Goal: Information Seeking & Learning: Check status

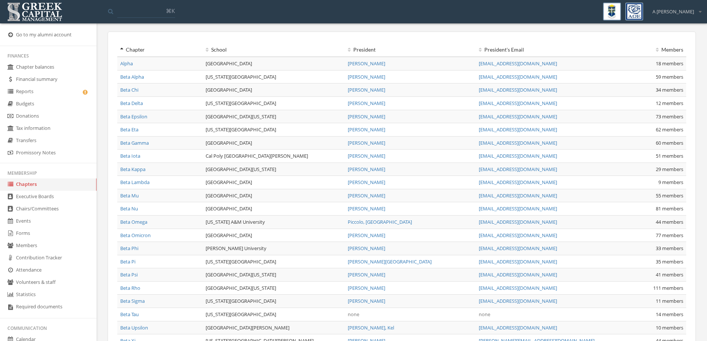
scroll to position [37, 0]
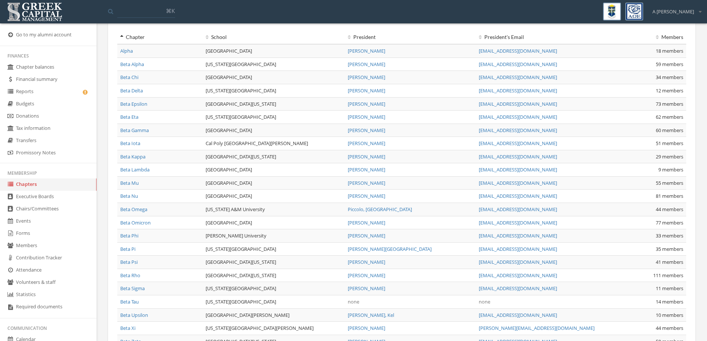
click at [126, 303] on link "Beta Tau" at bounding box center [129, 302] width 19 height 7
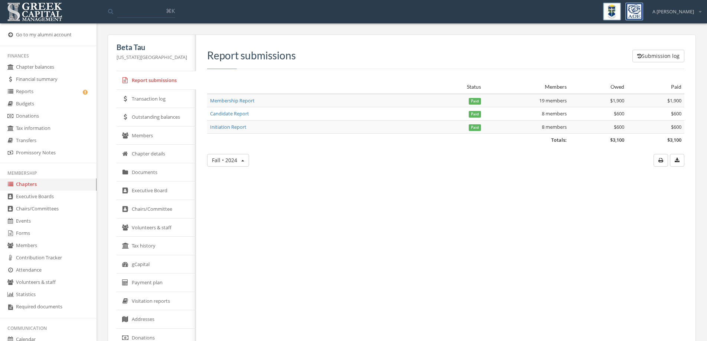
click at [143, 136] on link "Members" at bounding box center [156, 136] width 79 height 19
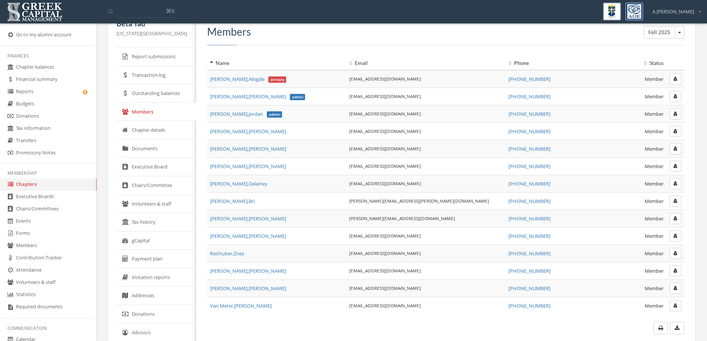
scroll to position [37, 0]
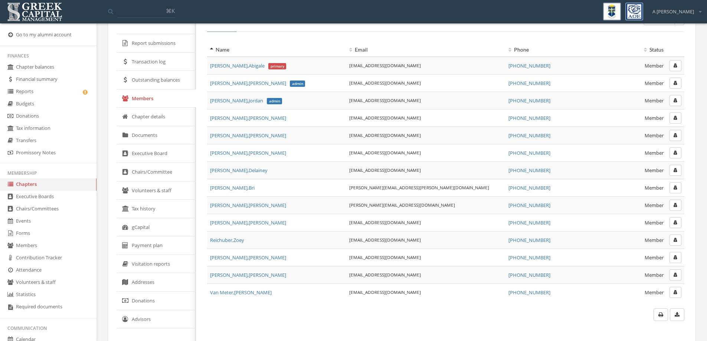
click at [232, 66] on span "[GEOGRAPHIC_DATA][PERSON_NAME] primary" at bounding box center [248, 65] width 76 height 7
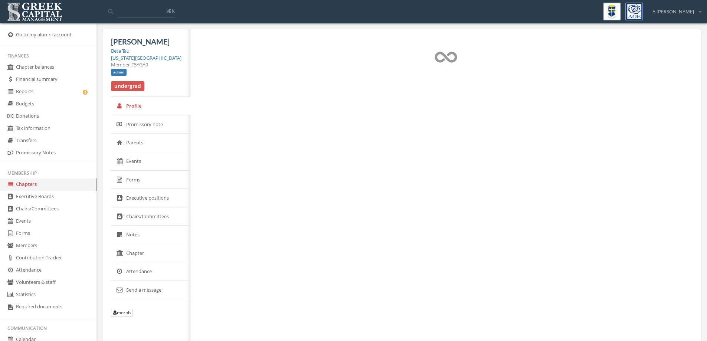
select select "******"
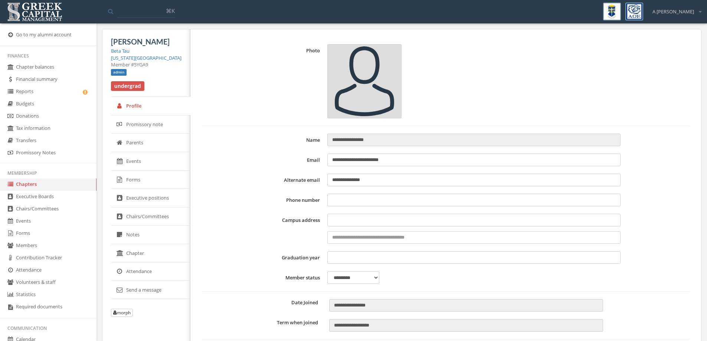
type input "**********"
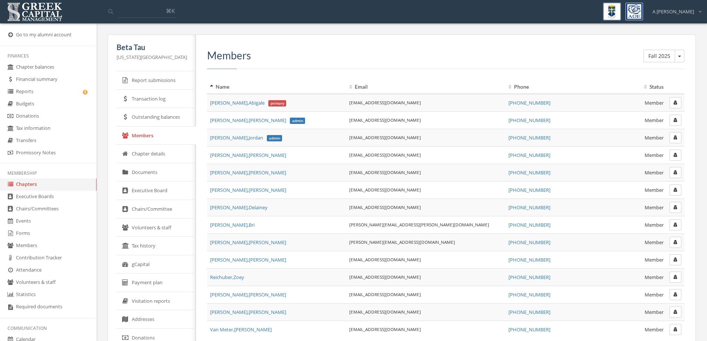
click at [158, 82] on link "Report submissions" at bounding box center [156, 80] width 79 height 19
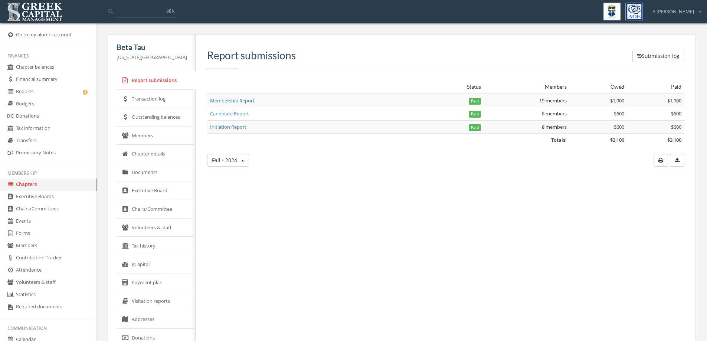
click at [240, 101] on link "Membership Report" at bounding box center [232, 100] width 45 height 7
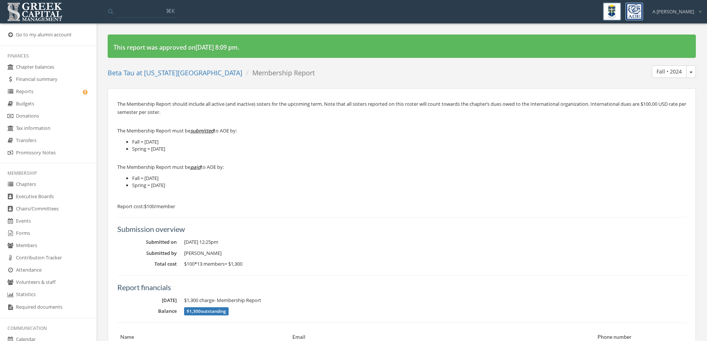
click at [694, 77] on button "Fall • 2024" at bounding box center [692, 71] width 10 height 13
click at [672, 87] on link "Fall • 2025" at bounding box center [666, 87] width 53 height 12
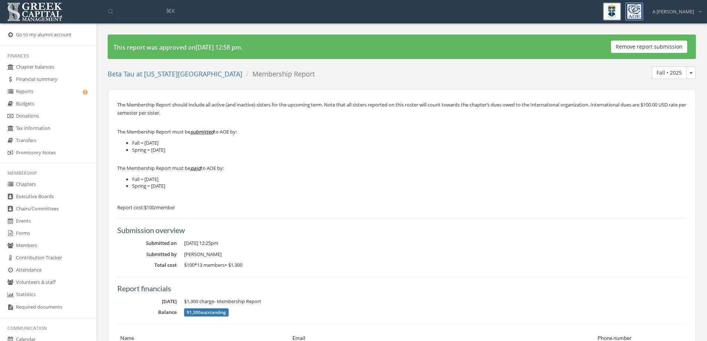
click at [368, 147] on li "Spring = [DATE]" at bounding box center [409, 150] width 554 height 7
click at [177, 73] on link "Beta Tau at [US_STATE][GEOGRAPHIC_DATA]" at bounding box center [175, 73] width 135 height 9
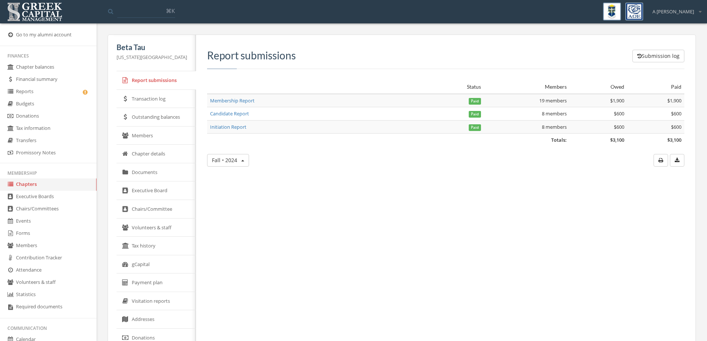
click at [235, 115] on link "Candidate Report" at bounding box center [229, 113] width 39 height 7
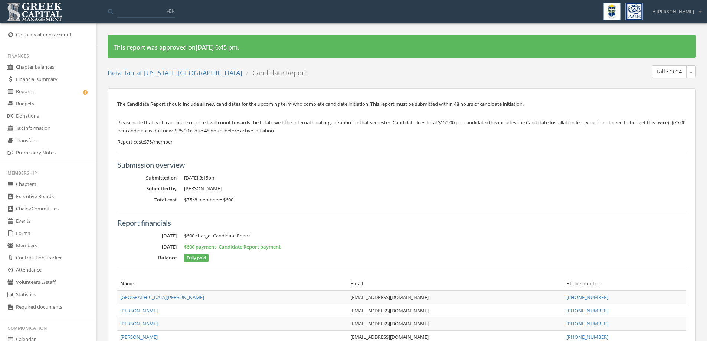
click at [699, 64] on div "This report was approved [DATE][DATE] 6:45 pm . Beta Tau at [US_STATE][GEOGRAPH…" at bounding box center [402, 229] width 600 height 388
click at [685, 75] on button "Fall • 2024" at bounding box center [669, 71] width 35 height 13
click at [698, 63] on div "This report was approved [DATE][DATE] 6:45 pm . Beta Tau at [US_STATE][GEOGRAPH…" at bounding box center [402, 229] width 600 height 388
click at [685, 74] on button "Fall • 2024" at bounding box center [669, 71] width 35 height 13
click at [692, 70] on button "Fall • 2024" at bounding box center [692, 71] width 10 height 13
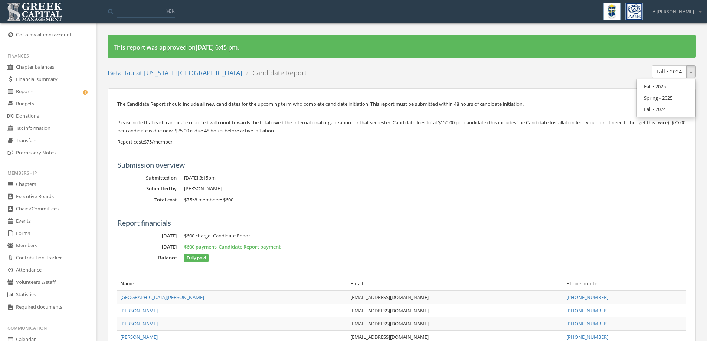
click at [667, 86] on link "Fall • 2025" at bounding box center [666, 87] width 53 height 12
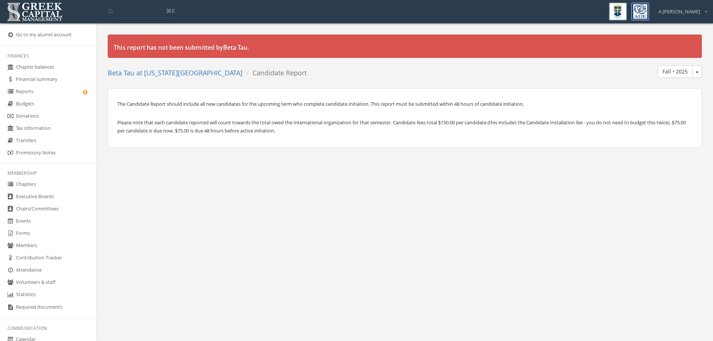
click at [238, 117] on div "The Candidate Report should include all new candidates for the upcoming term wh…" at bounding box center [404, 117] width 575 height 35
click at [170, 70] on link "Beta Tau at [US_STATE][GEOGRAPHIC_DATA]" at bounding box center [175, 72] width 135 height 9
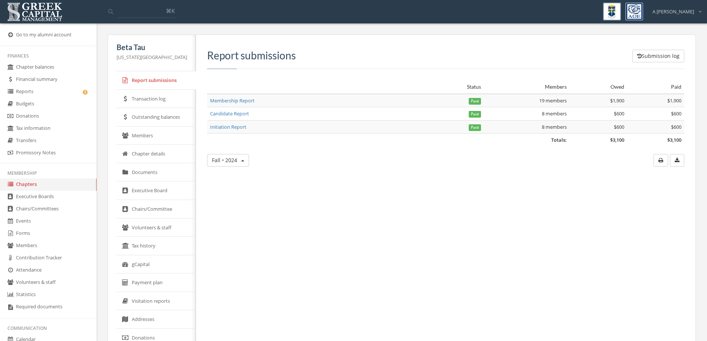
click at [219, 101] on link "Membership Report" at bounding box center [232, 100] width 45 height 7
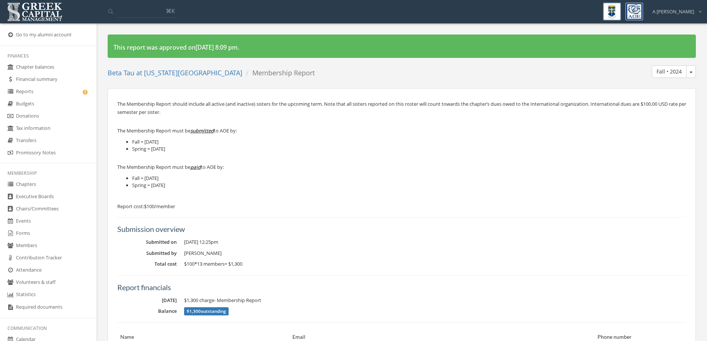
click at [689, 72] on button "Fall • 2024" at bounding box center [692, 71] width 10 height 13
click at [662, 92] on link "Fall • 2025" at bounding box center [666, 87] width 53 height 12
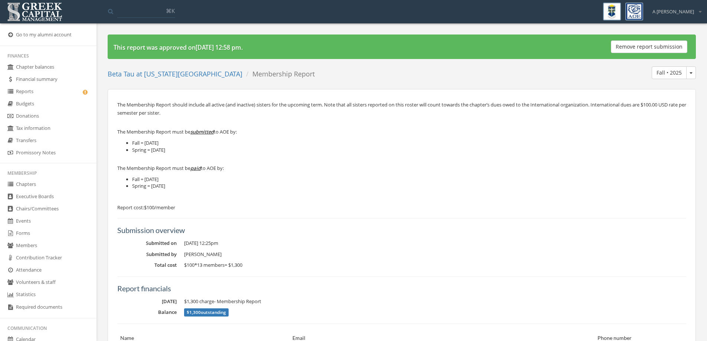
click at [691, 75] on button "Fall • 2025" at bounding box center [692, 72] width 10 height 13
click at [659, 98] on link "Spring • 2025" at bounding box center [666, 100] width 53 height 12
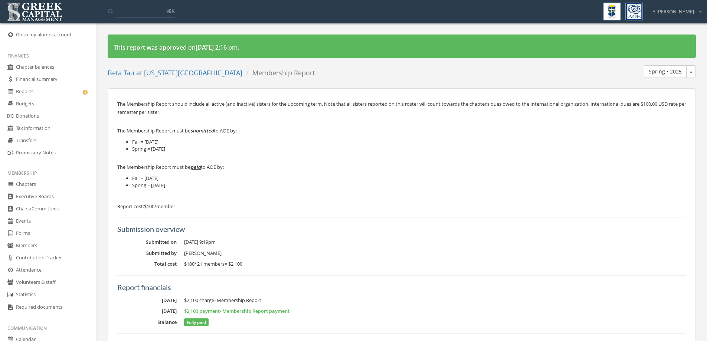
click at [344, 145] on li "Fall = [DATE]" at bounding box center [409, 141] width 554 height 7
click at [129, 74] on link "Beta Tau at [US_STATE][GEOGRAPHIC_DATA]" at bounding box center [175, 72] width 135 height 9
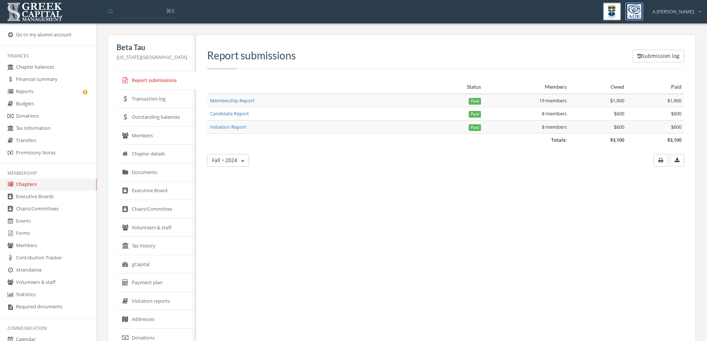
click at [150, 134] on link "Members" at bounding box center [156, 136] width 79 height 19
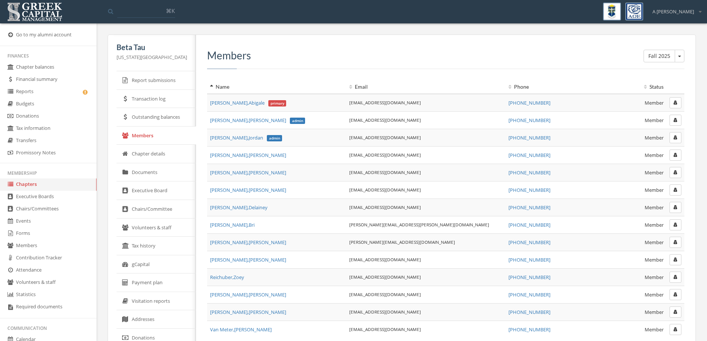
click at [143, 170] on link "Documents" at bounding box center [156, 172] width 79 height 19
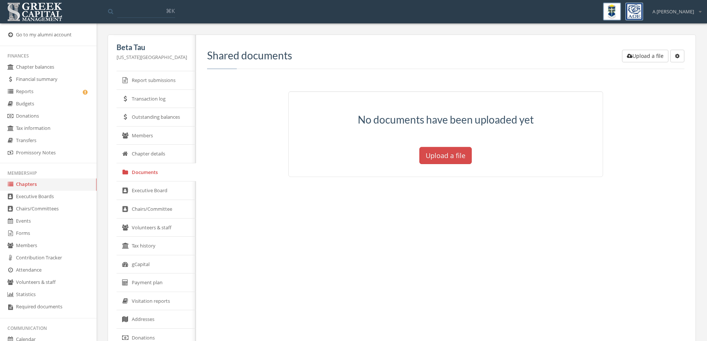
click at [159, 185] on link "Executive Board" at bounding box center [156, 191] width 79 height 19
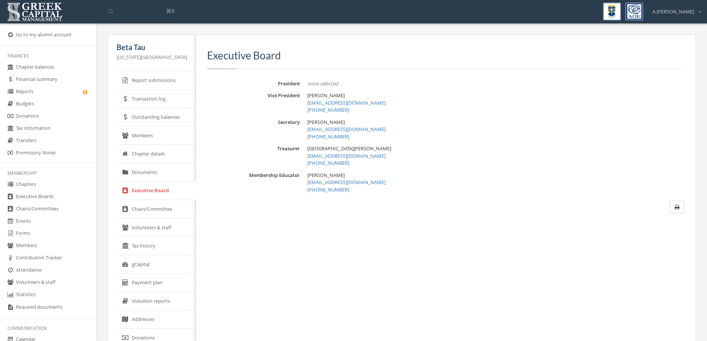
click at [147, 264] on link "gCapital" at bounding box center [156, 264] width 79 height 19
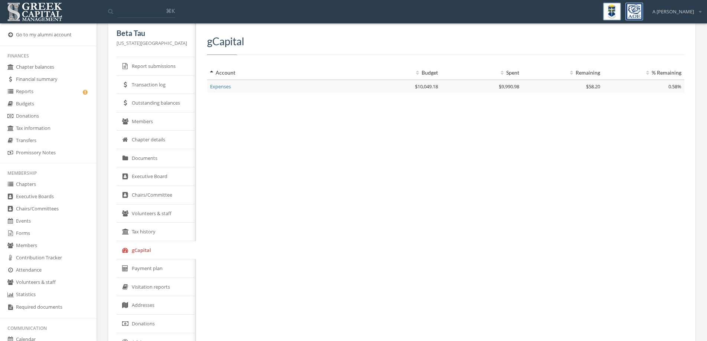
scroll to position [37, 0]
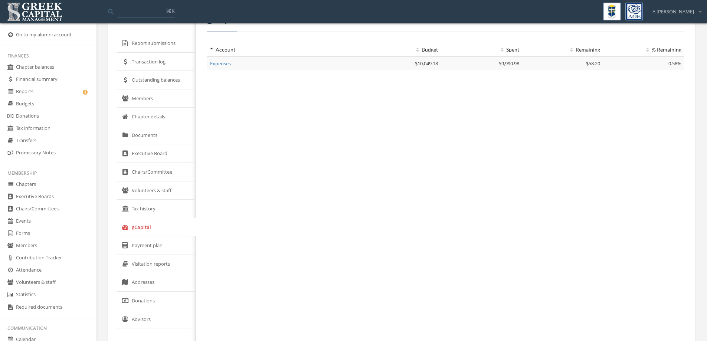
click at [140, 323] on link "Advisors" at bounding box center [156, 319] width 79 height 19
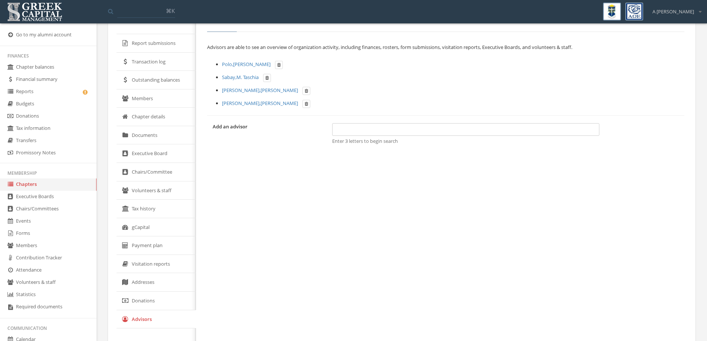
click at [234, 107] on link "[PERSON_NAME]" at bounding box center [260, 103] width 76 height 7
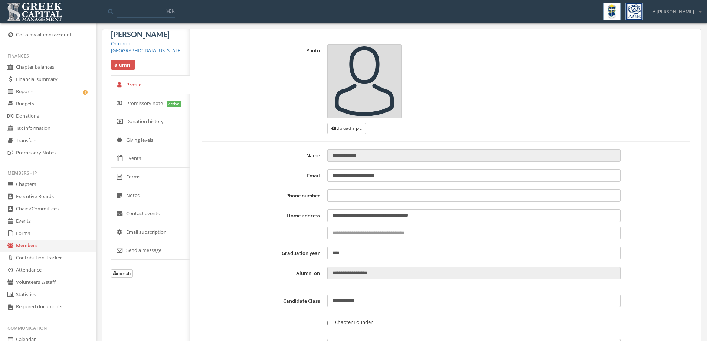
type input "**********"
click at [139, 100] on link "Promissory note active" at bounding box center [150, 103] width 79 height 19
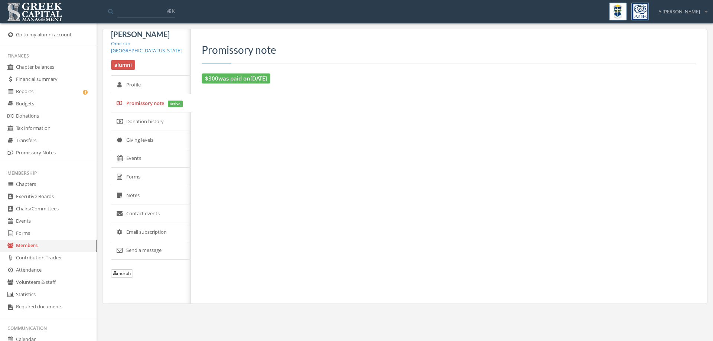
click at [136, 122] on link "Donation history" at bounding box center [150, 122] width 79 height 19
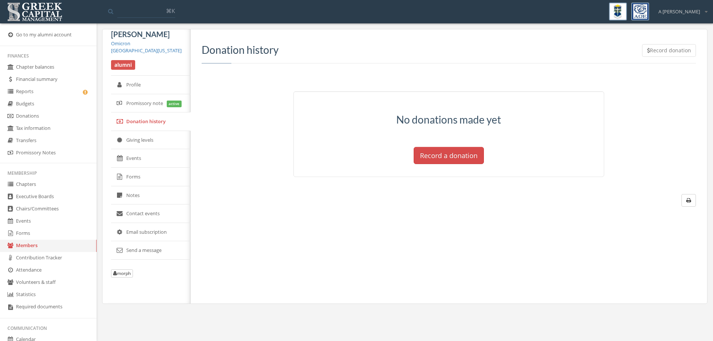
click at [148, 141] on link "Giving levels" at bounding box center [150, 140] width 79 height 19
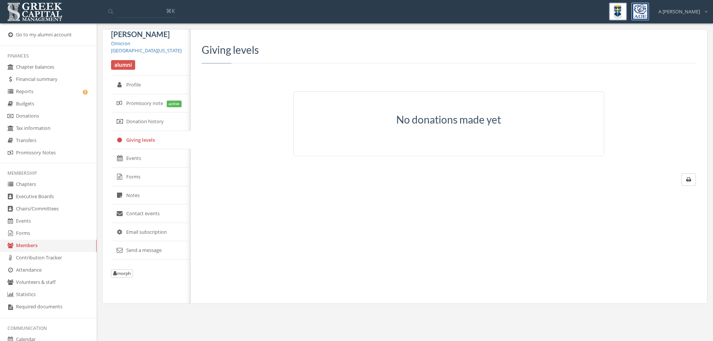
click at [155, 158] on link "Events" at bounding box center [150, 158] width 79 height 19
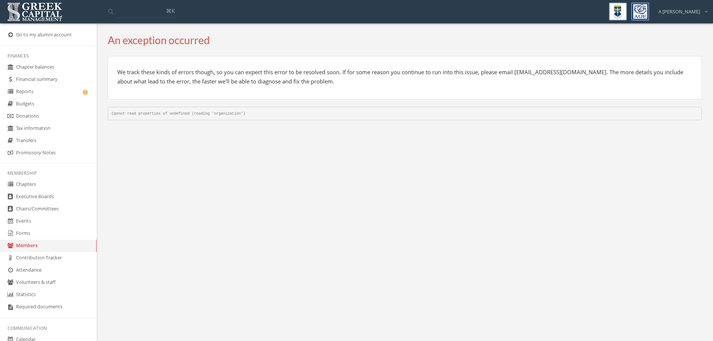
click at [43, 244] on link "Members" at bounding box center [48, 246] width 97 height 12
click at [39, 228] on link "Forms" at bounding box center [48, 234] width 97 height 12
click at [32, 58] on li "Finances" at bounding box center [48, 55] width 97 height 11
click at [30, 182] on link "Chapters" at bounding box center [48, 185] width 97 height 12
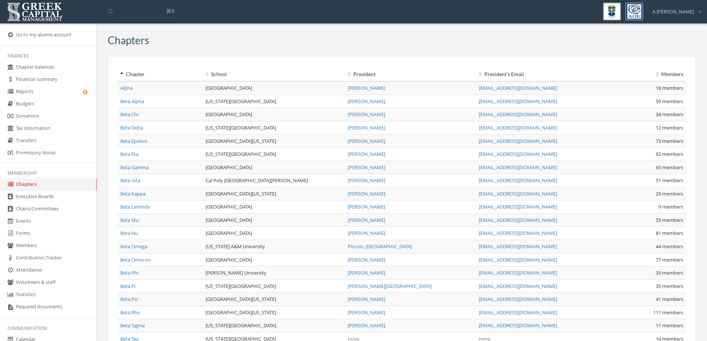
click at [30, 247] on link "Members" at bounding box center [48, 246] width 97 height 12
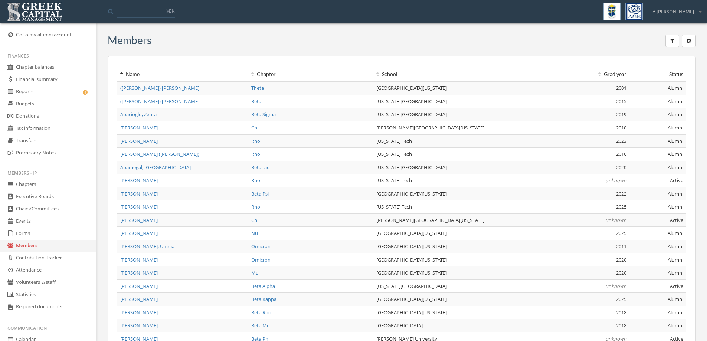
click at [678, 40] on button "button" at bounding box center [673, 41] width 14 height 13
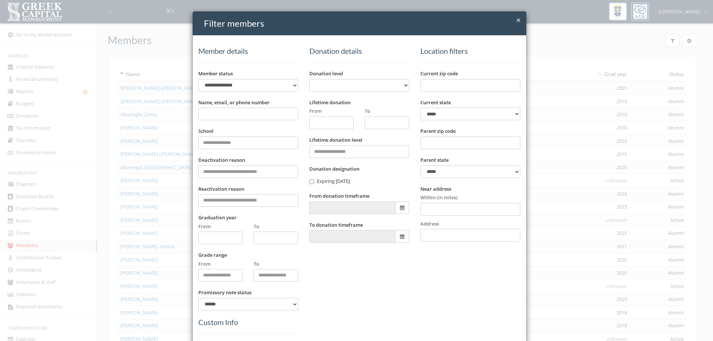
click at [257, 117] on input "Name, email, or phone number" at bounding box center [248, 114] width 100 height 13
type input "**********"
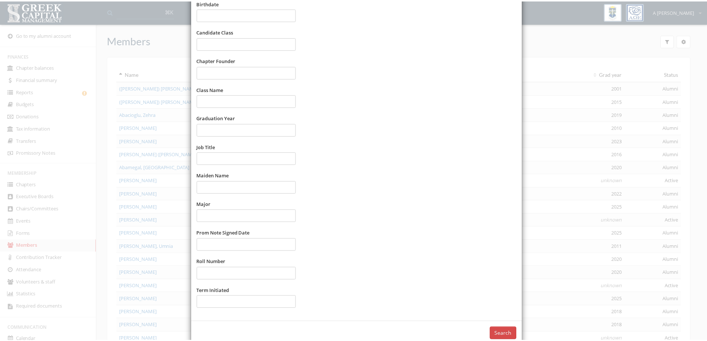
scroll to position [358, 0]
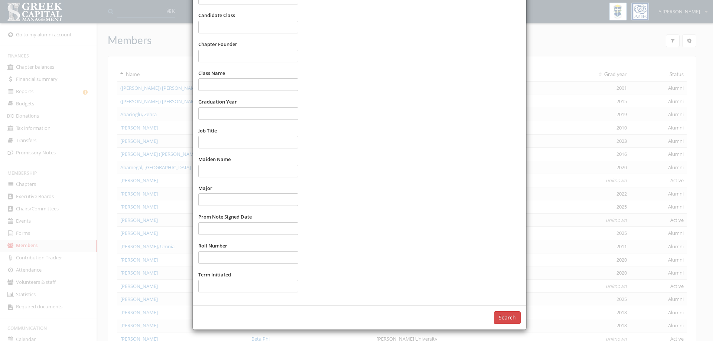
click at [498, 317] on button "Search" at bounding box center [507, 318] width 27 height 13
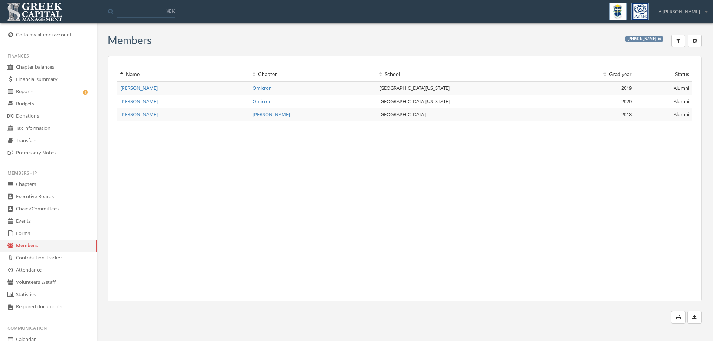
click at [126, 88] on span "Johnson, Emily" at bounding box center [139, 88] width 38 height 7
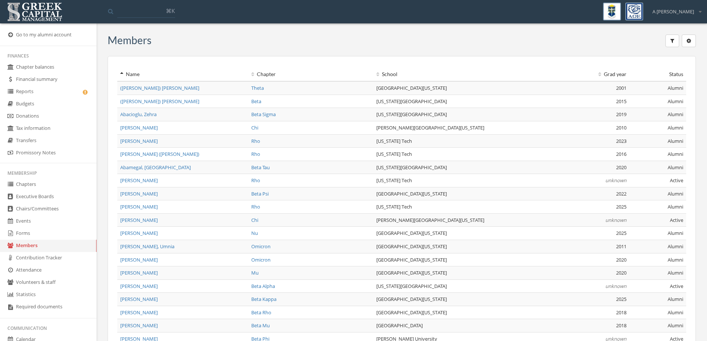
click at [670, 33] on div "Members Add an alumnus Deactivated members Name Chapter School Grad year Status…" at bounding box center [402, 207] width 611 height 357
click at [668, 42] on button "button" at bounding box center [673, 41] width 14 height 13
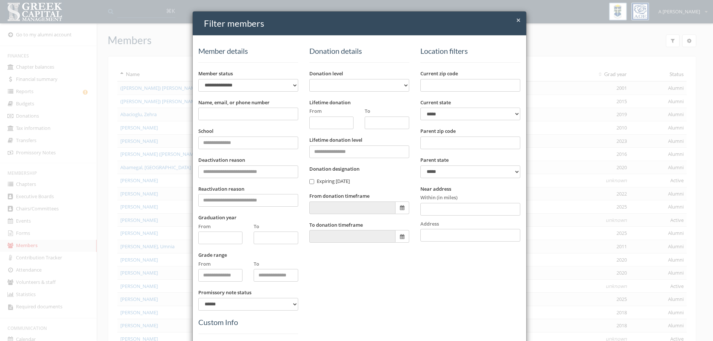
click at [225, 111] on input "Name, email, or phone number" at bounding box center [248, 114] width 100 height 13
type input "**********"
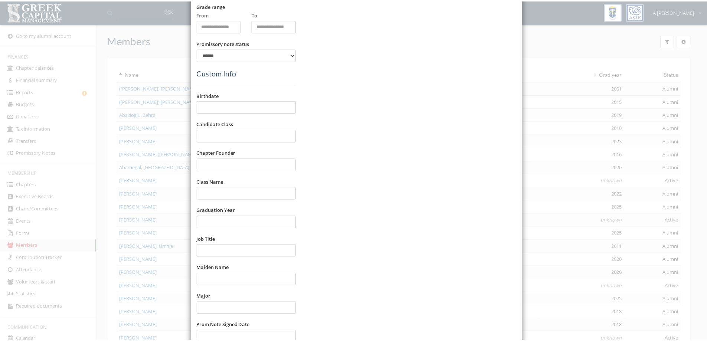
scroll to position [358, 0]
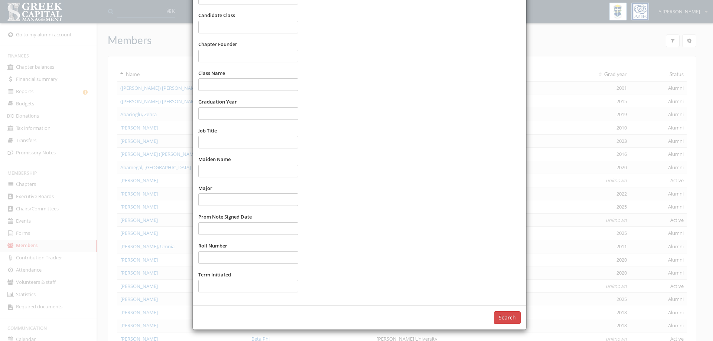
click at [508, 320] on button "Search" at bounding box center [507, 318] width 27 height 13
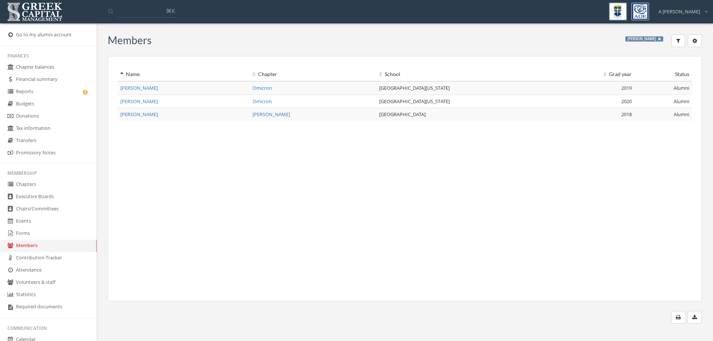
click at [142, 86] on span "Johnson, Emily" at bounding box center [139, 88] width 38 height 7
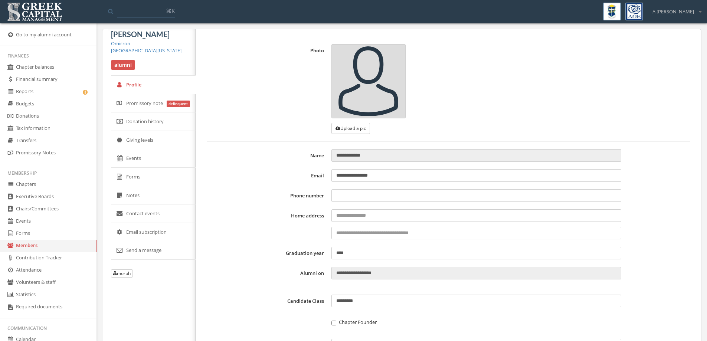
click at [121, 49] on link "[GEOGRAPHIC_DATA][US_STATE]" at bounding box center [146, 50] width 71 height 7
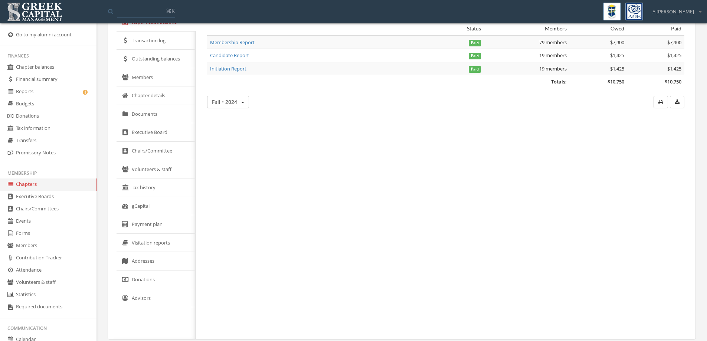
scroll to position [66, 0]
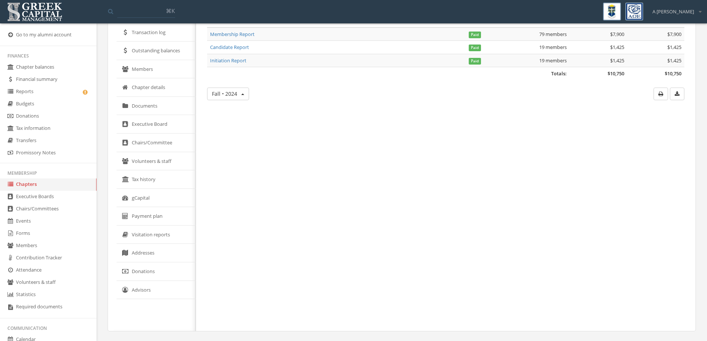
click at [143, 300] on div "Omicron University of Wisconsin Report submissions Transaction log Outstanding …" at bounding box center [155, 149] width 82 height 363
click at [143, 293] on link "Advisors" at bounding box center [156, 290] width 79 height 19
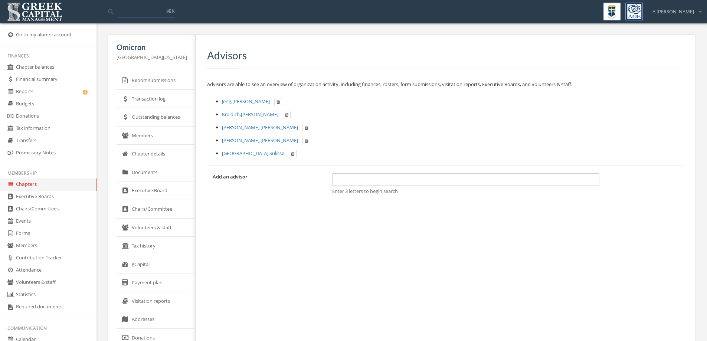
click at [38, 243] on link "Members" at bounding box center [48, 246] width 97 height 12
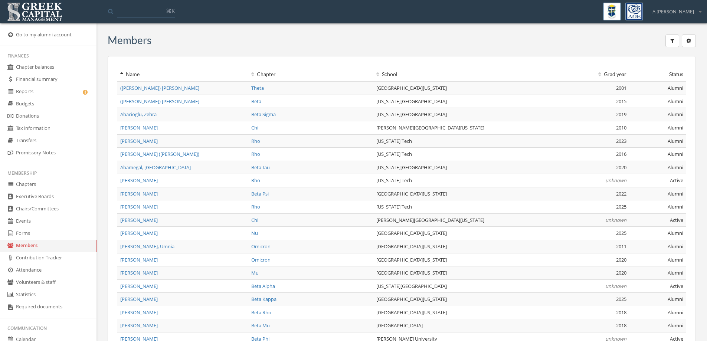
click at [336, 48] on div "Add an alumnus Deactivated members" at bounding box center [423, 42] width 545 height 14
click at [370, 42] on div "Add an alumnus Deactivated members" at bounding box center [423, 42] width 545 height 14
click at [63, 91] on link "Reports" at bounding box center [48, 92] width 97 height 12
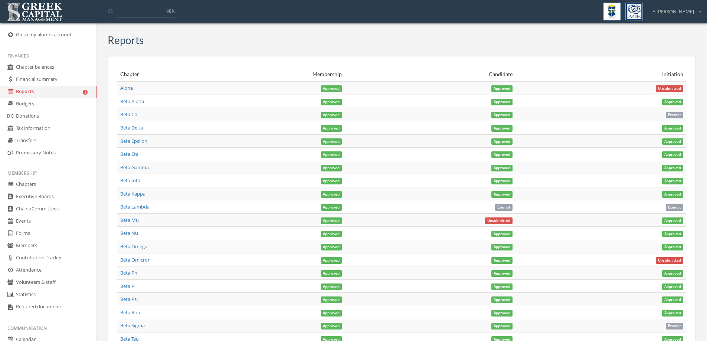
click at [33, 271] on link "Attendance" at bounding box center [48, 270] width 97 height 12
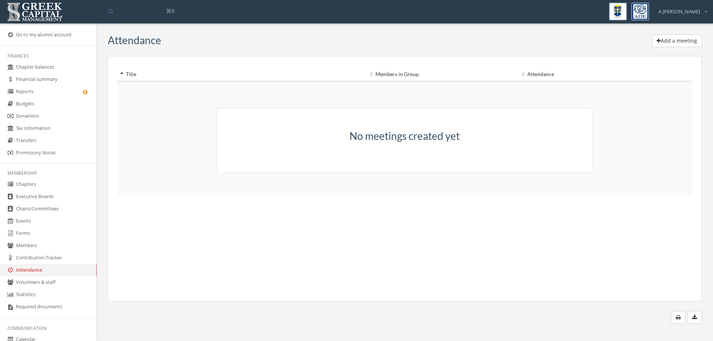
click at [40, 283] on link "Volunteers & staff" at bounding box center [48, 283] width 97 height 12
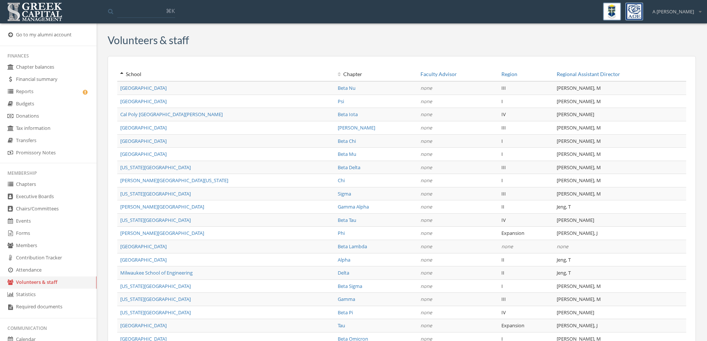
click at [235, 46] on div "Volunteers & staff" at bounding box center [402, 42] width 589 height 14
click at [563, 77] on link "Regional Assistant Director" at bounding box center [588, 74] width 63 height 6
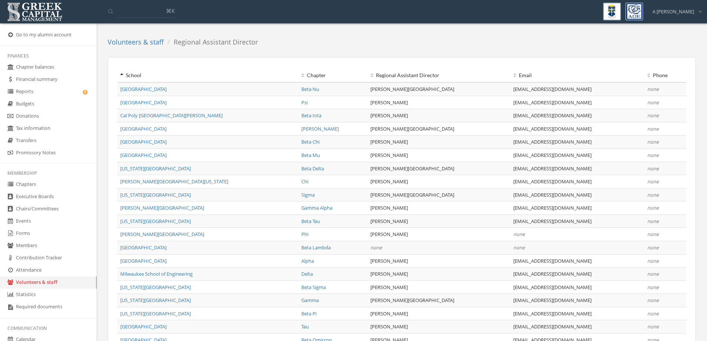
click at [395, 116] on td "Johnson, Emily" at bounding box center [439, 115] width 143 height 13
click at [496, 40] on div at bounding box center [480, 43] width 433 height 16
click at [156, 116] on link "Cal Poly [GEOGRAPHIC_DATA][PERSON_NAME]" at bounding box center [171, 115] width 102 height 7
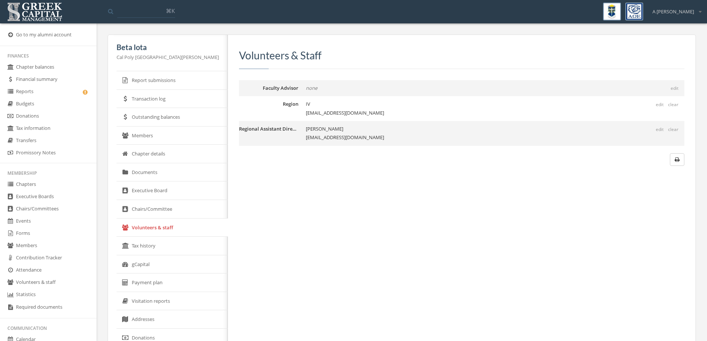
click at [306, 130] on div "Johnson, Emily erjohnson9817@gmail.com" at bounding box center [495, 133] width 379 height 17
click at [658, 127] on button "edit" at bounding box center [660, 130] width 12 height 8
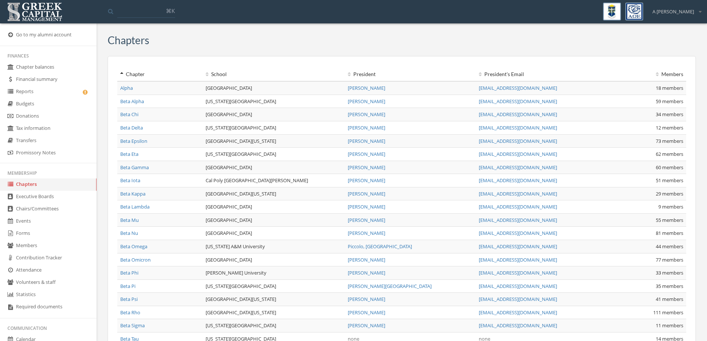
click at [42, 236] on link "Forms" at bounding box center [48, 234] width 97 height 12
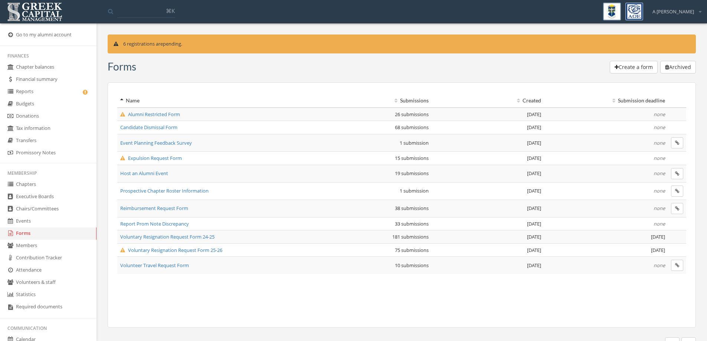
click at [149, 249] on span "Voluntary Resignation Request Form 25-26" at bounding box center [171, 250] width 102 height 7
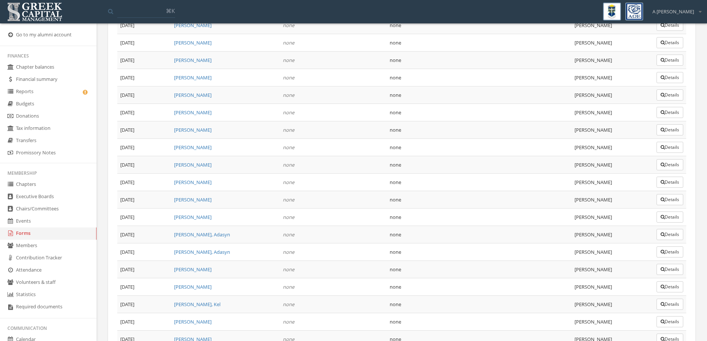
scroll to position [1188, 0]
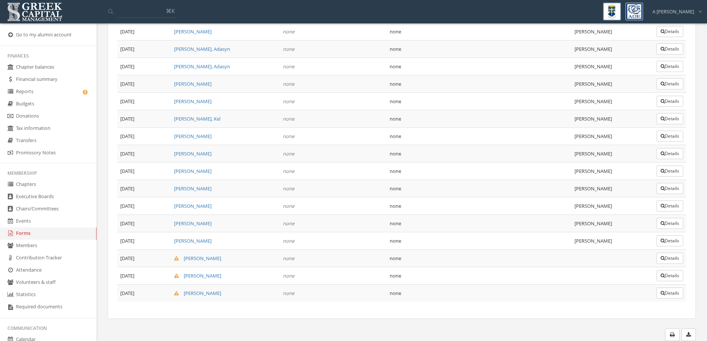
click at [665, 258] on button "Details" at bounding box center [670, 258] width 27 height 11
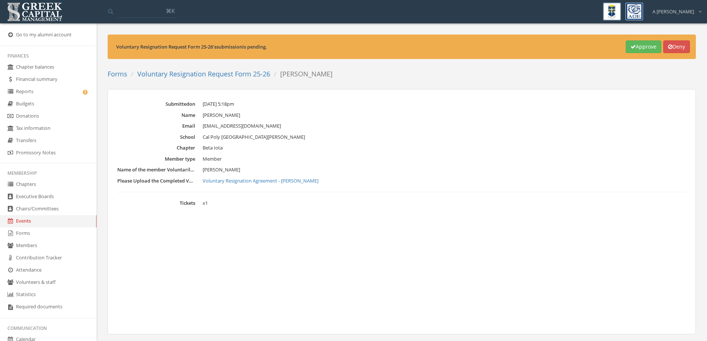
click at [201, 73] on link "Voluntary Resignation Request Form 25-26" at bounding box center [203, 73] width 133 height 9
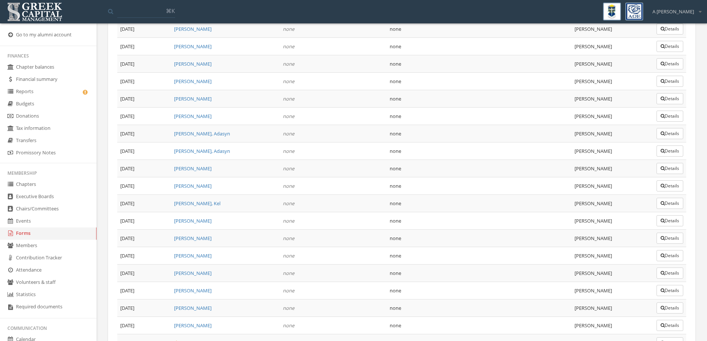
scroll to position [1188, 0]
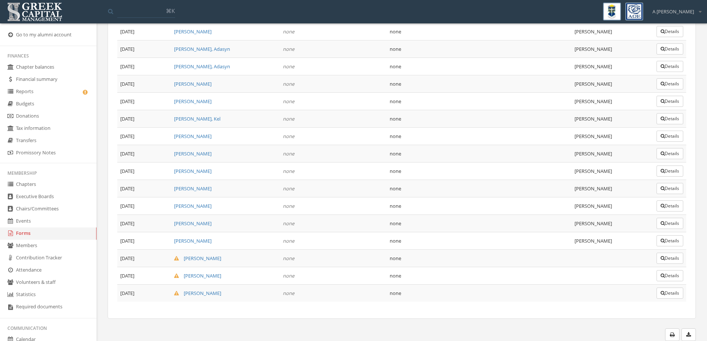
click at [675, 277] on button "Details" at bounding box center [670, 275] width 27 height 11
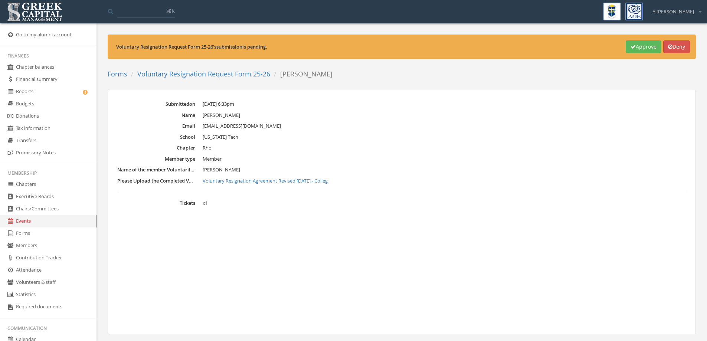
click at [200, 73] on link "Voluntary Resignation Request Form 25-26" at bounding box center [203, 73] width 133 height 9
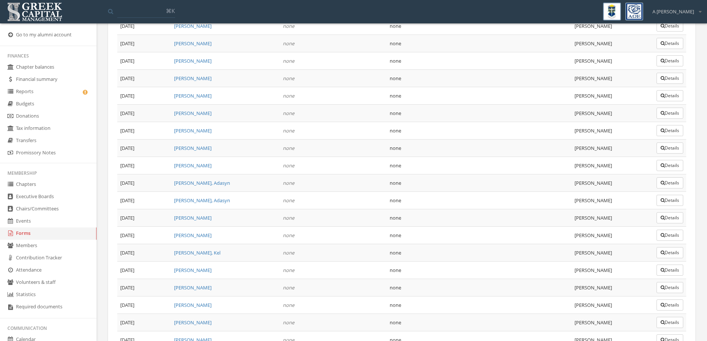
scroll to position [1188, 0]
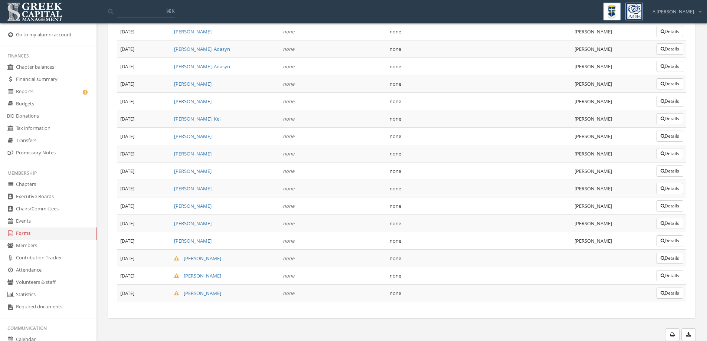
click at [664, 294] on button "Details" at bounding box center [670, 293] width 27 height 11
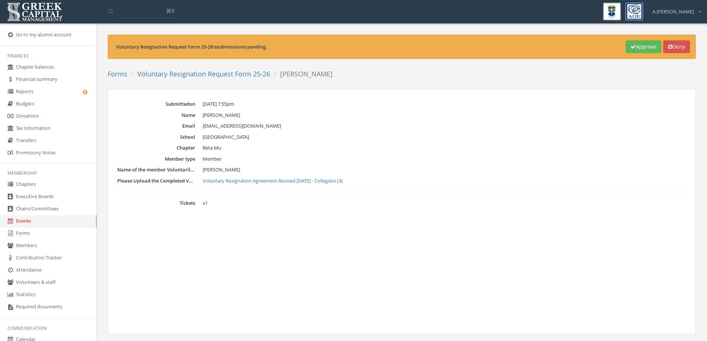
click at [163, 66] on div "Voluntary Resignation Request Form 25-26 's submission is pending. Approve Deny…" at bounding box center [402, 196] width 600 height 322
click at [163, 72] on link "Voluntary Resignation Request Form 25-26" at bounding box center [203, 73] width 133 height 9
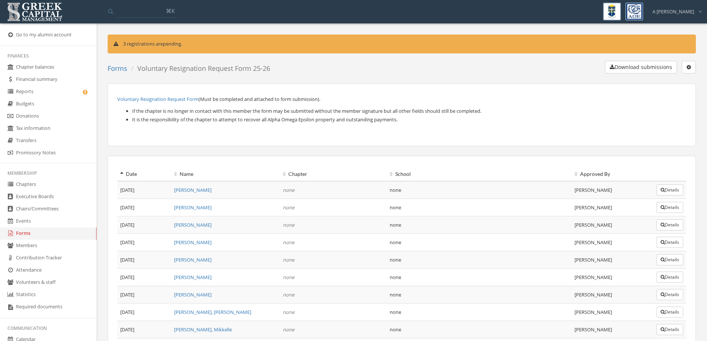
click at [158, 100] on link "Voluntary Resignation Request Form" at bounding box center [157, 99] width 81 height 7
click at [28, 231] on link "Forms" at bounding box center [48, 234] width 97 height 12
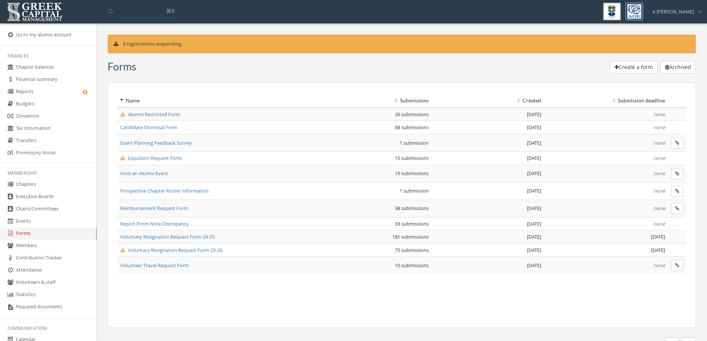
click at [183, 66] on div "Create a form Archived" at bounding box center [416, 68] width 560 height 14
